Goal: Entertainment & Leisure: Consume media (video, audio)

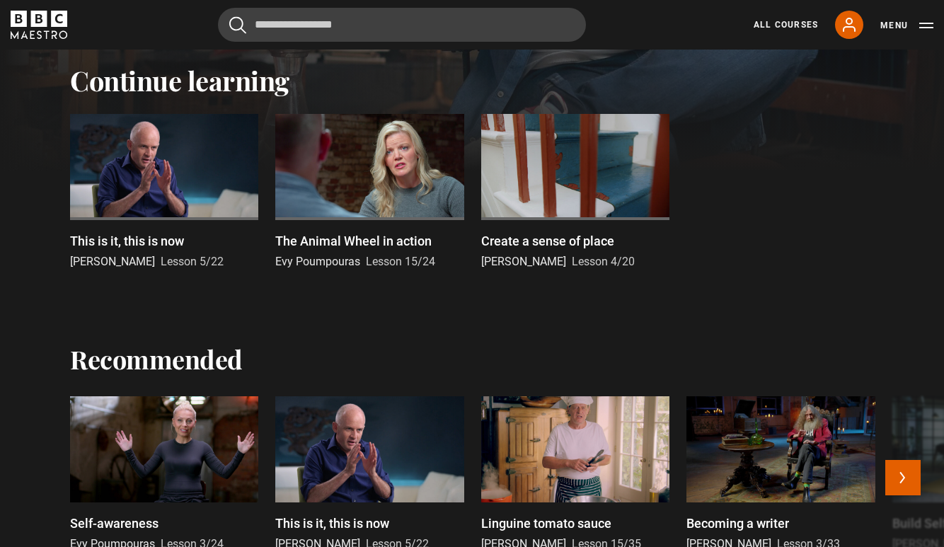
scroll to position [408, 0]
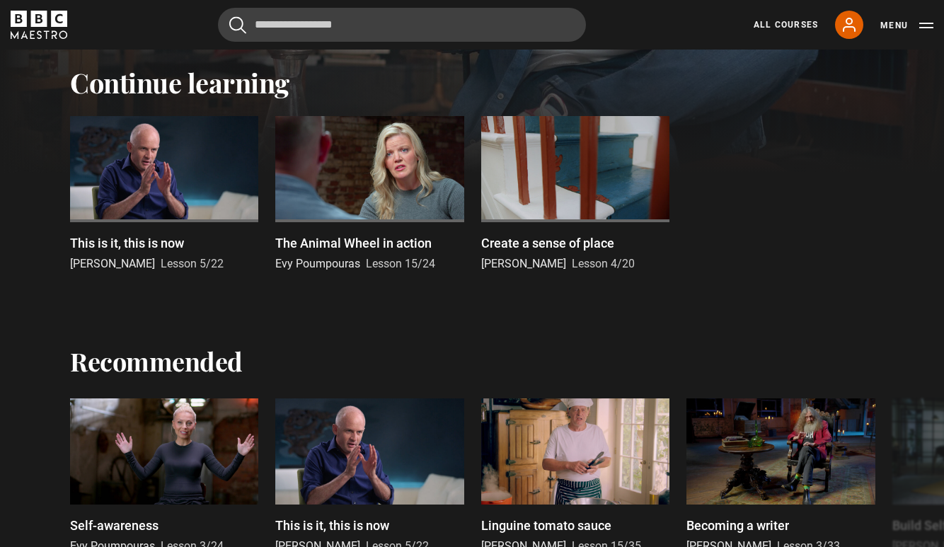
click at [380, 177] on div at bounding box center [369, 169] width 188 height 106
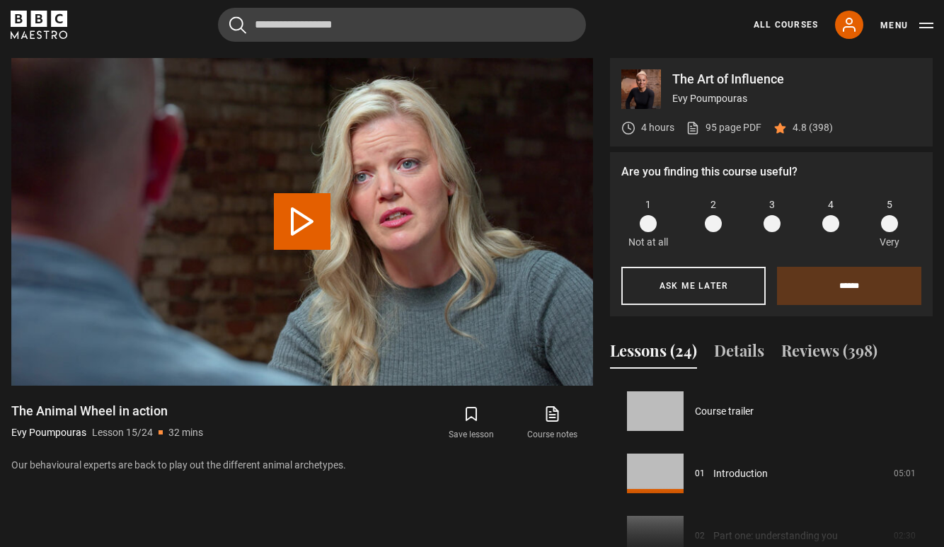
scroll to position [872, 0]
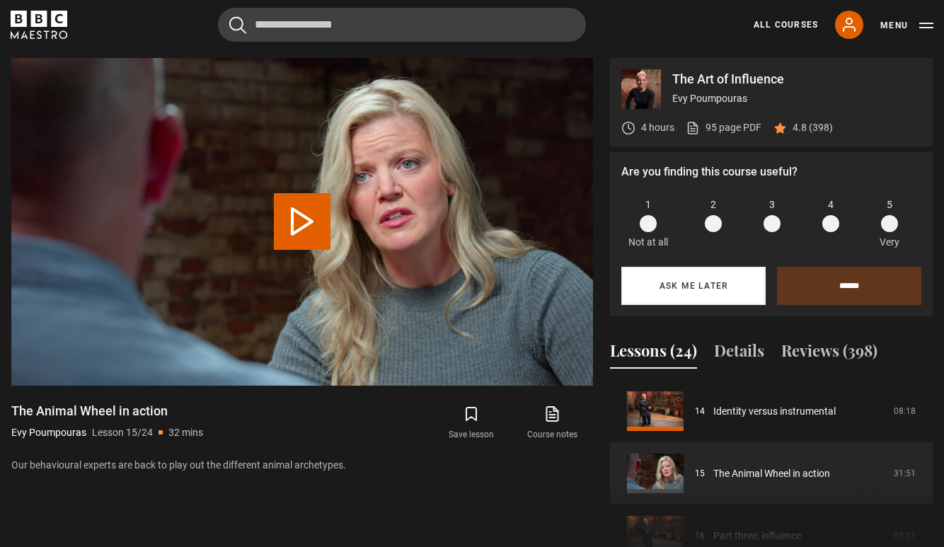
click at [712, 282] on button "Ask me later" at bounding box center [693, 286] width 144 height 38
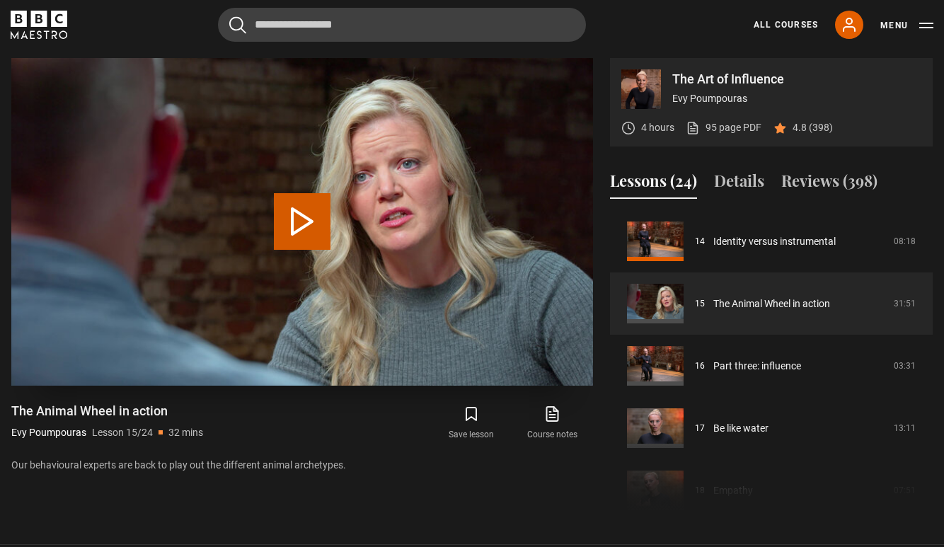
click at [303, 224] on button "Play Lesson The Animal Wheel in action" at bounding box center [302, 221] width 57 height 57
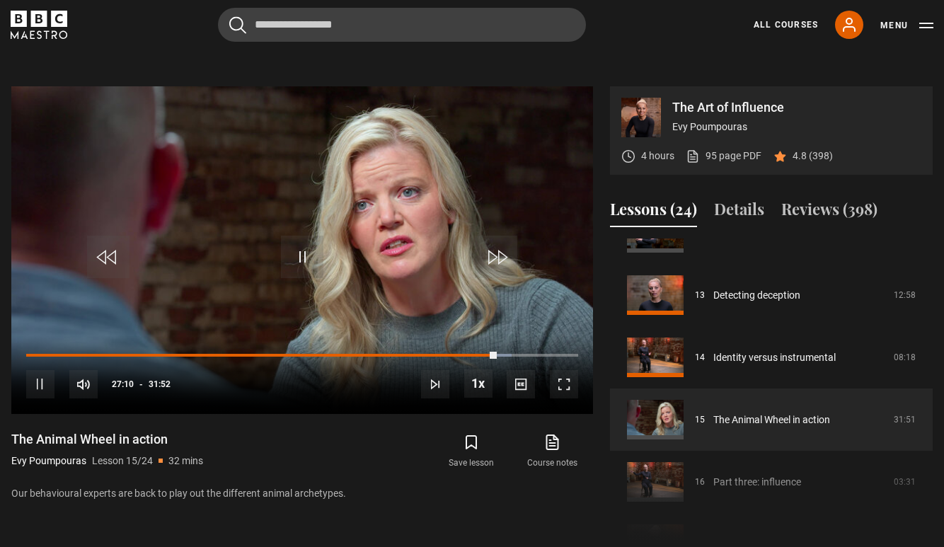
scroll to position [555, 0]
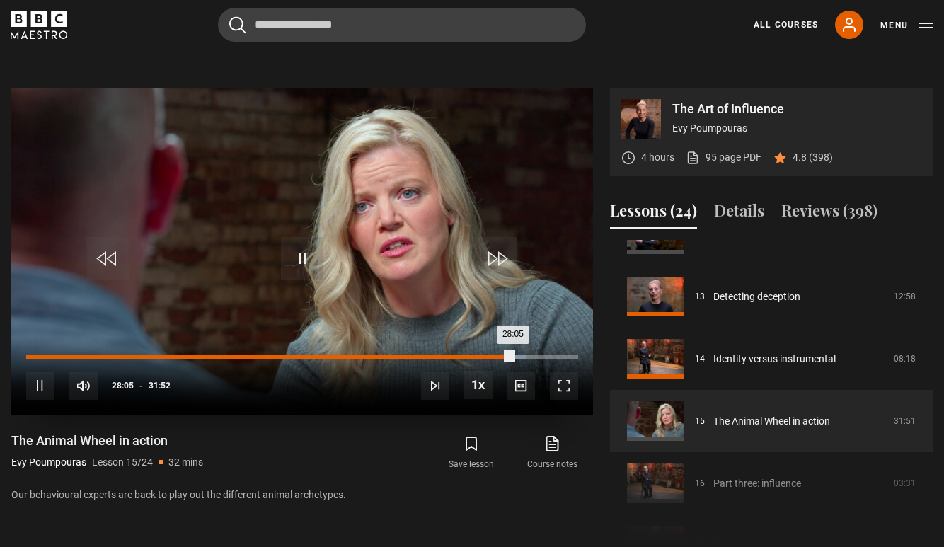
click at [499, 355] on div "Loaded : 90.56% 27:17 28:05" at bounding box center [302, 357] width 552 height 4
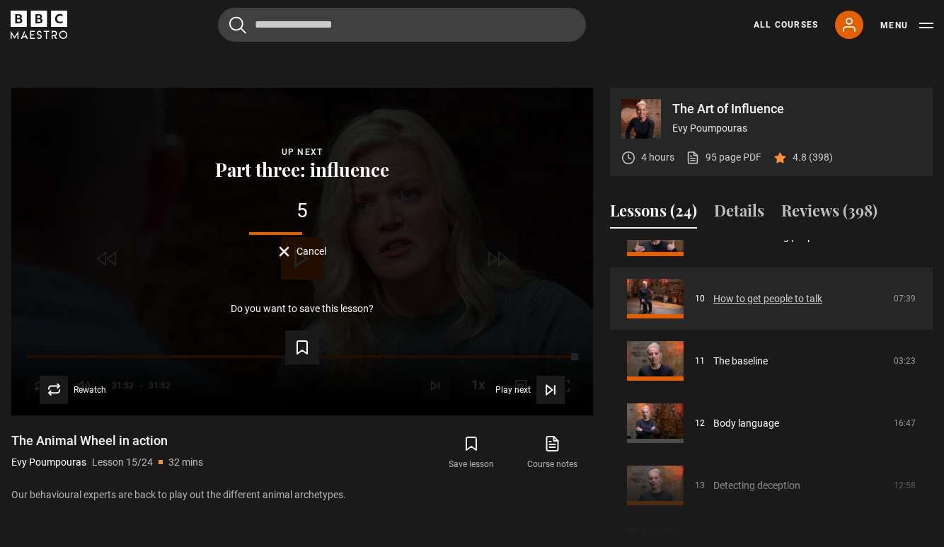
scroll to position [594, 0]
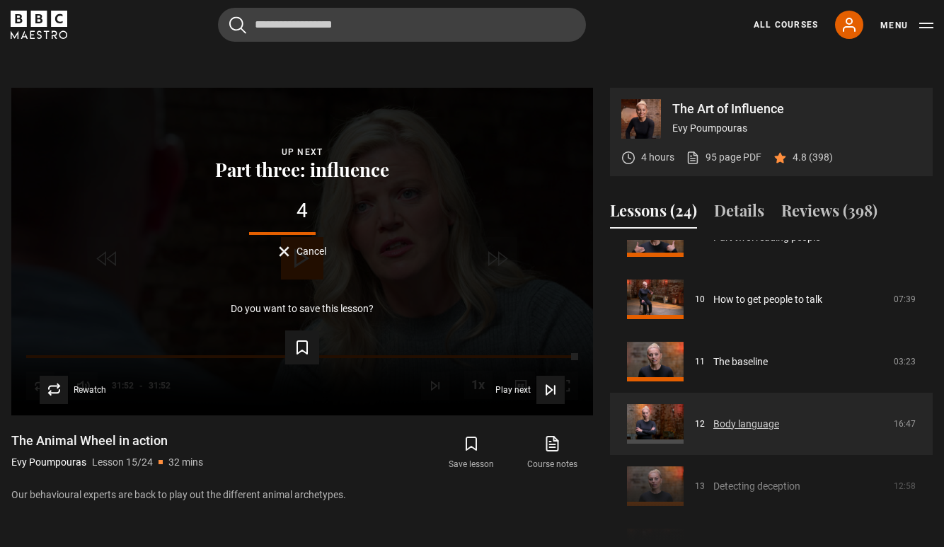
click at [732, 420] on link "Body language" at bounding box center [746, 424] width 66 height 15
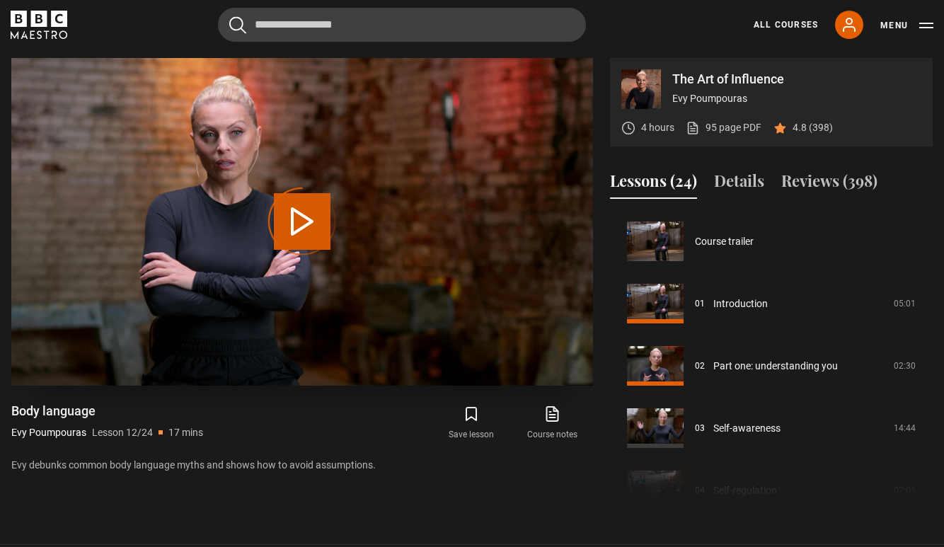
scroll to position [685, 0]
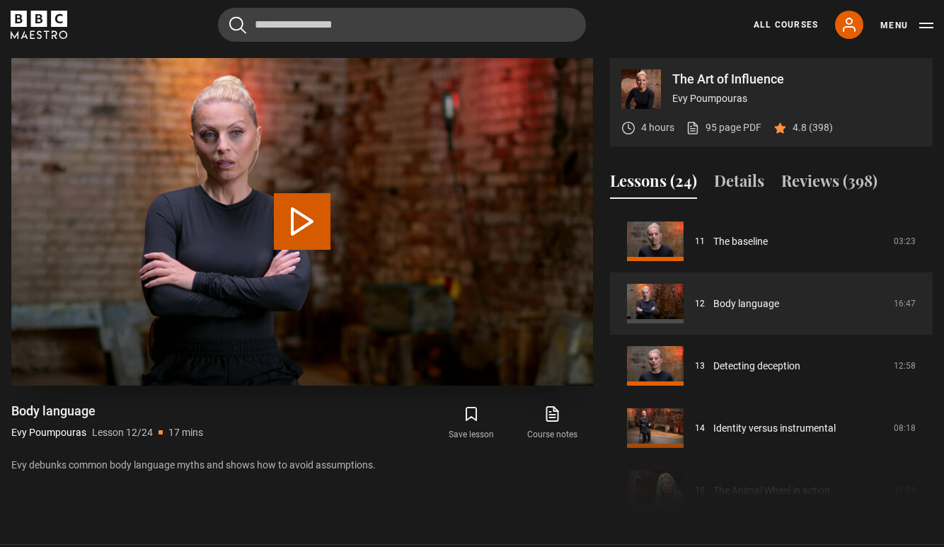
click at [296, 220] on button "Play Lesson Body language" at bounding box center [302, 221] width 57 height 57
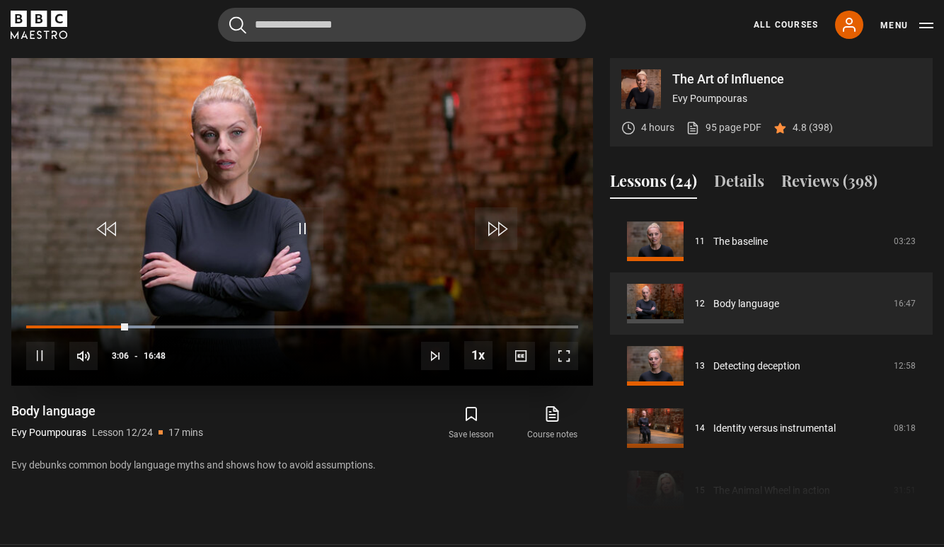
click at [306, 229] on span "Video Player" at bounding box center [302, 228] width 42 height 42
click at [301, 233] on span "Video Player" at bounding box center [302, 228] width 42 height 42
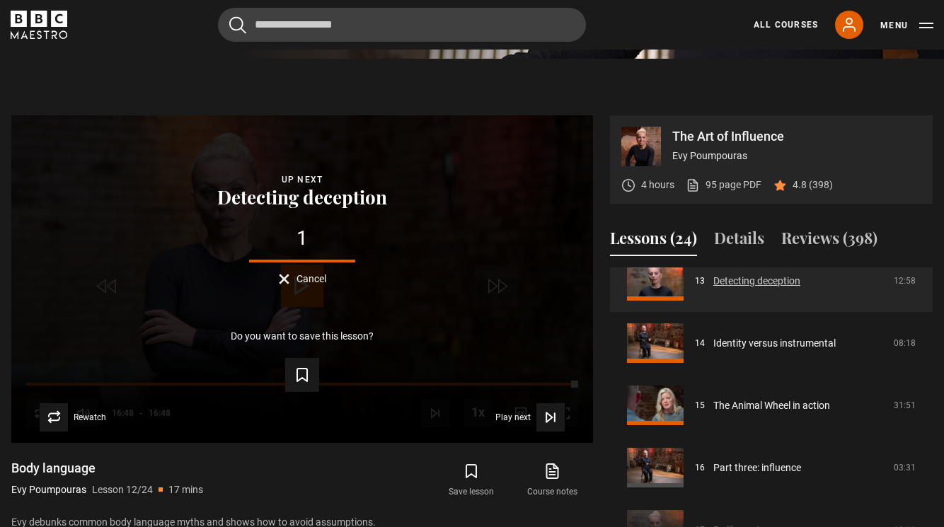
scroll to position [848, 0]
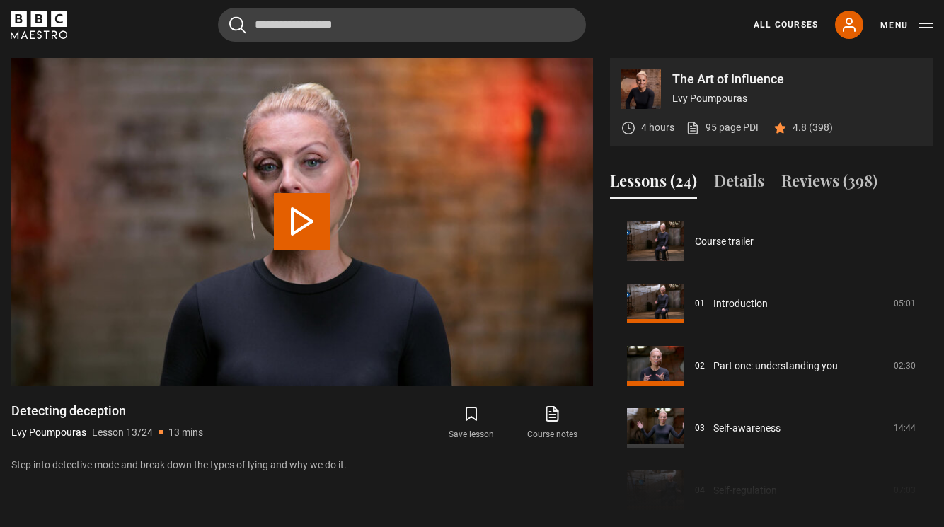
scroll to position [747, 0]
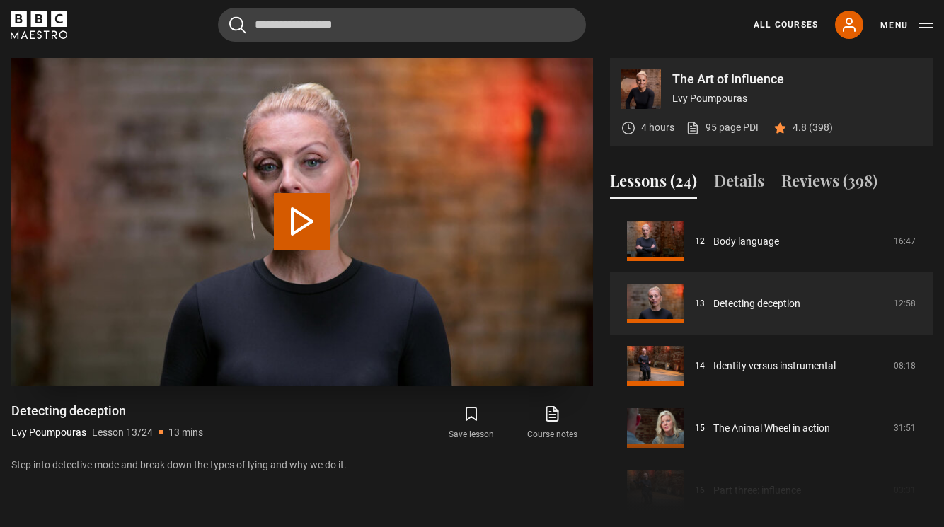
click at [297, 219] on button "Play Lesson Detecting deception" at bounding box center [302, 221] width 57 height 57
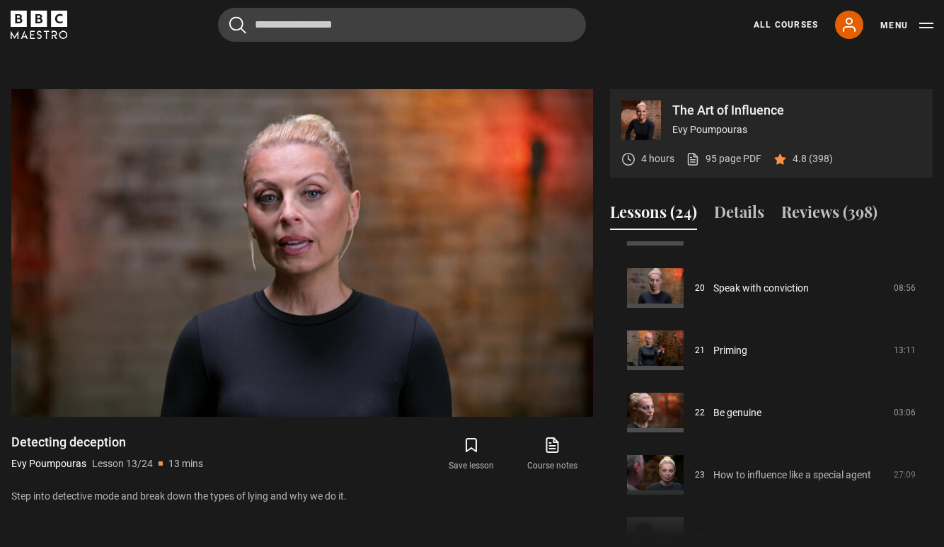
scroll to position [1232, 0]
